Goal: Information Seeking & Learning: Find specific fact

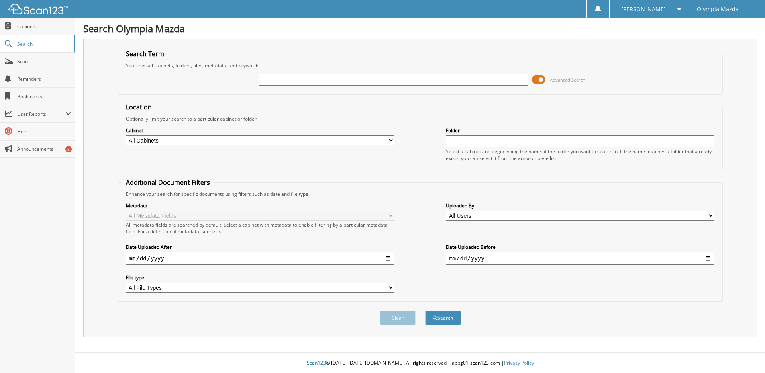
click at [540, 80] on span at bounding box center [539, 80] width 14 height 12
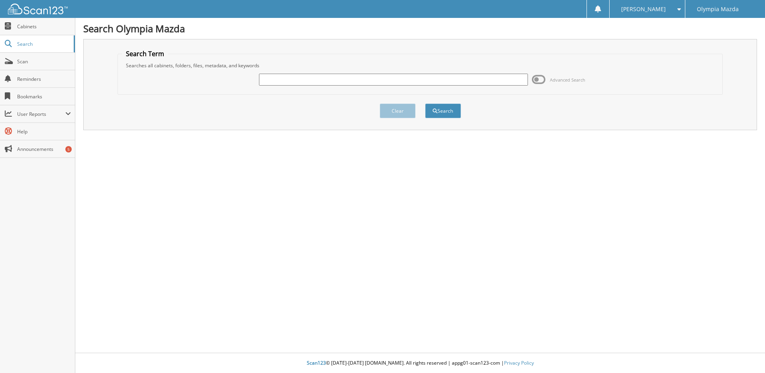
click at [462, 79] on input "text" at bounding box center [393, 80] width 269 height 12
type input "54922"
click at [425, 104] on button "Search" at bounding box center [443, 111] width 36 height 15
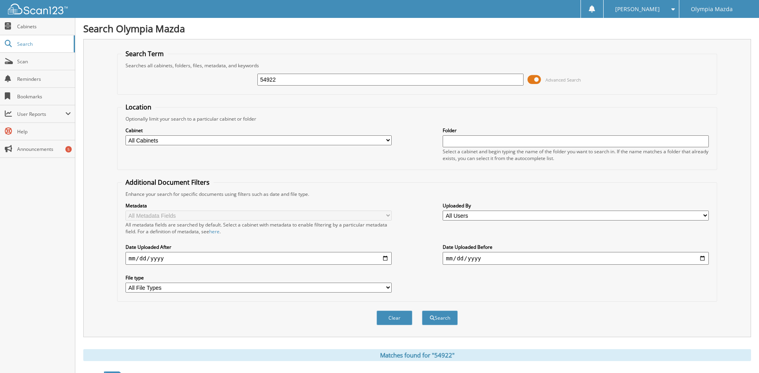
scroll to position [159, 0]
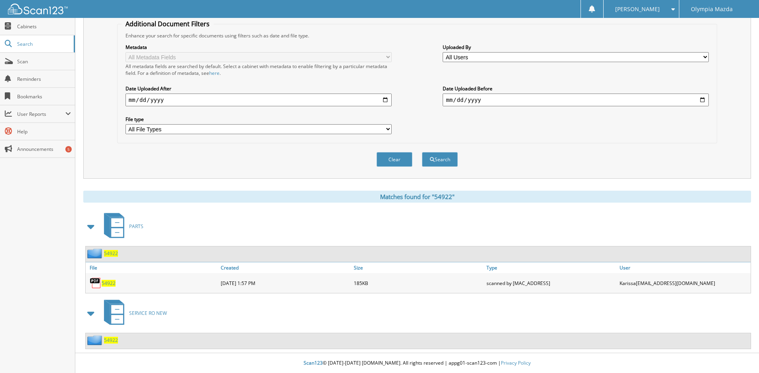
click at [109, 342] on span "54922" at bounding box center [111, 340] width 14 height 7
